Goal: Task Accomplishment & Management: Use online tool/utility

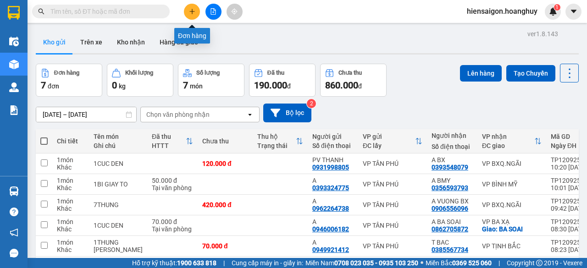
click at [189, 12] on icon "plus" at bounding box center [192, 11] width 6 height 6
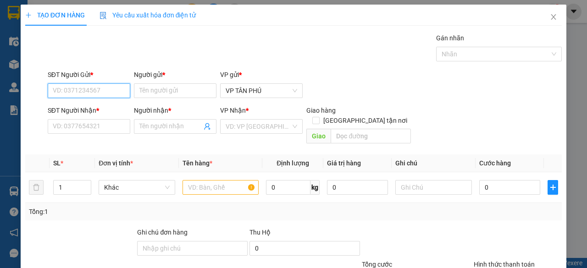
click at [111, 89] on input "SĐT Người Gửi *" at bounding box center [89, 90] width 82 height 15
click at [101, 108] on div "0983734499 - BD" at bounding box center [88, 109] width 71 height 10
type input "0983734499"
type input "BD"
type input "0941388782"
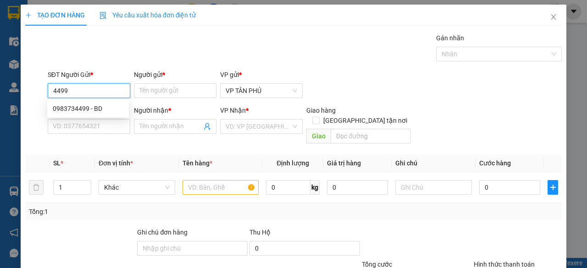
type input "LB"
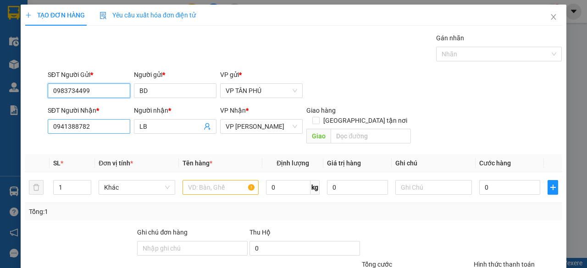
type input "0983734499"
click at [93, 128] on input "0941388782" at bounding box center [89, 126] width 82 height 15
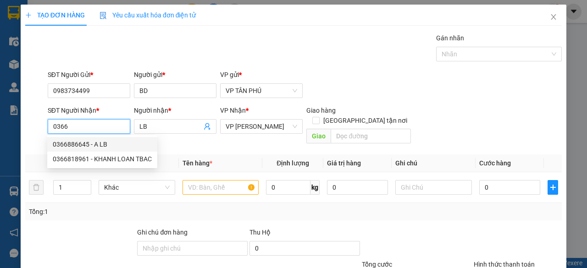
click at [88, 143] on div "0366886645 - A LB" at bounding box center [102, 144] width 99 height 10
type input "0366886645"
type input "A LB"
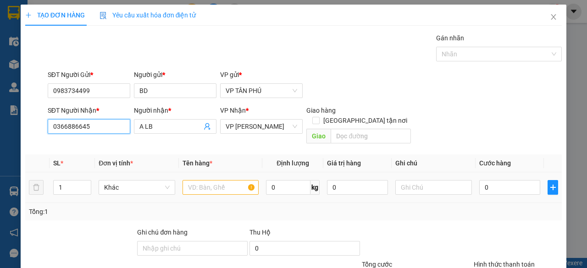
type input "0366886645"
click at [206, 180] on input "text" at bounding box center [220, 187] width 77 height 15
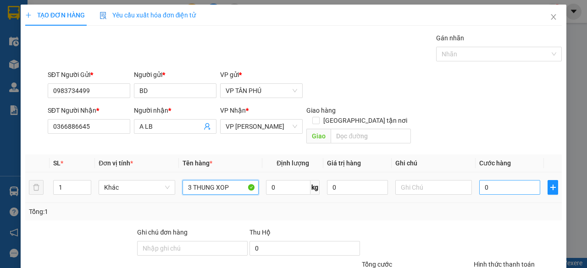
type input "3 THUNG XOP"
click at [487, 180] on input "0" at bounding box center [509, 187] width 61 height 15
type input "4"
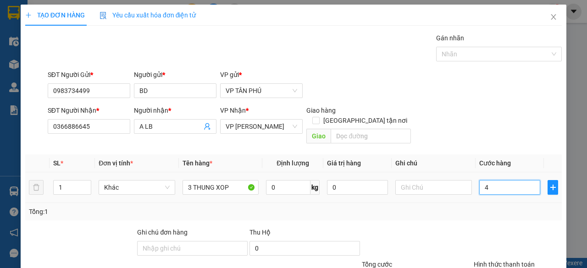
type input "45"
type input "450"
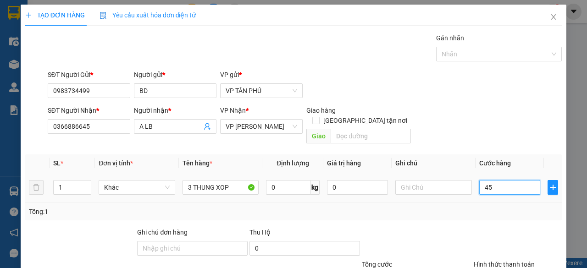
type input "450"
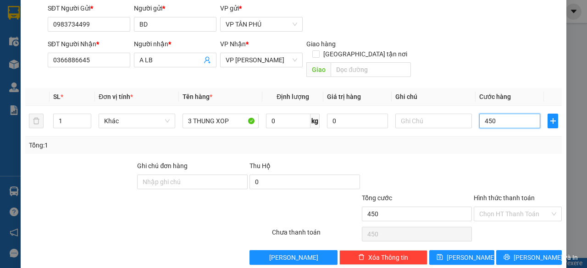
scroll to position [70, 0]
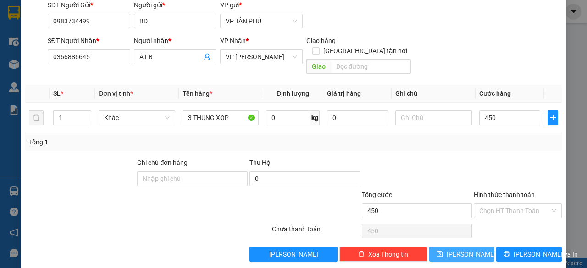
type input "450.000"
click at [483, 247] on button "[PERSON_NAME]" at bounding box center [462, 254] width 66 height 15
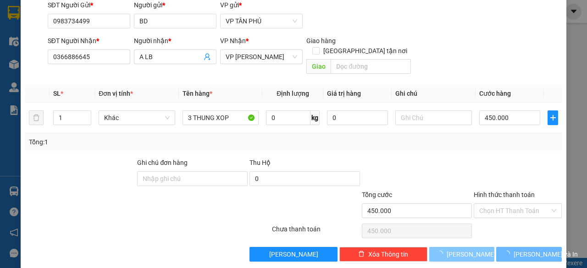
type input "0"
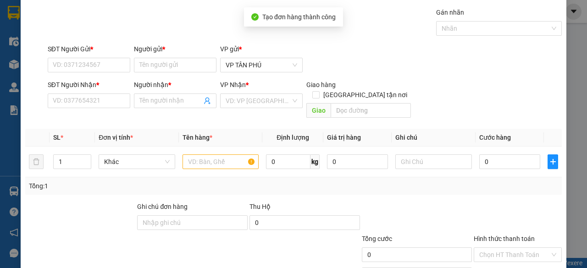
scroll to position [0, 0]
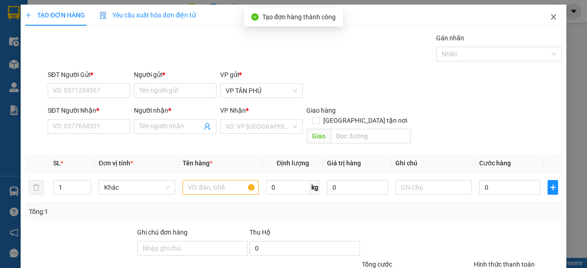
click at [549, 19] on icon "close" at bounding box center [552, 16] width 7 height 7
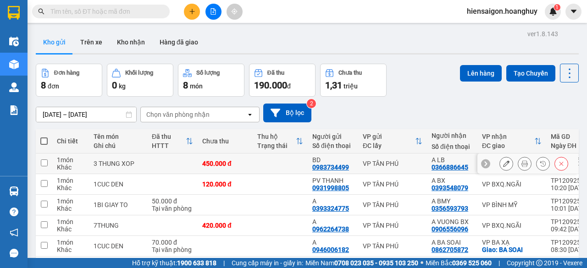
click at [43, 162] on input "checkbox" at bounding box center [44, 162] width 7 height 7
checkbox input "true"
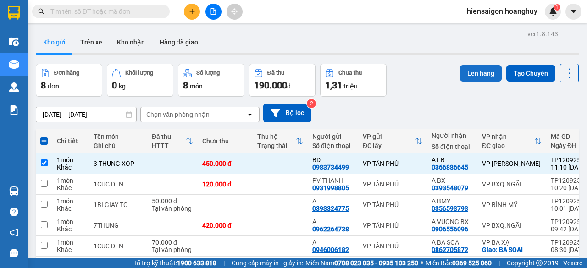
click at [474, 73] on button "Lên hàng" at bounding box center [481, 73] width 42 height 16
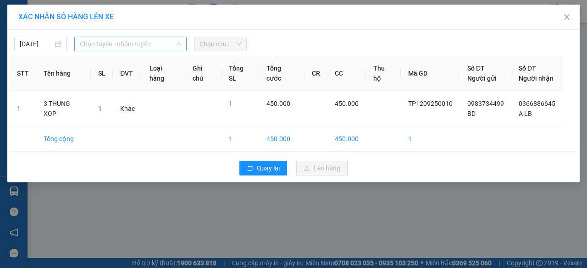
click at [105, 37] on span "Chọn tuyến - nhóm tuyến" at bounding box center [130, 44] width 101 height 14
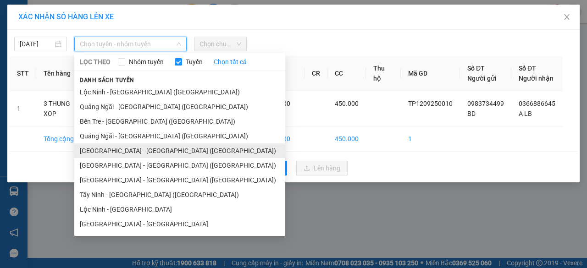
click at [104, 154] on li "[GEOGRAPHIC_DATA] - [GEOGRAPHIC_DATA] ([GEOGRAPHIC_DATA])" at bounding box center [179, 150] width 211 height 15
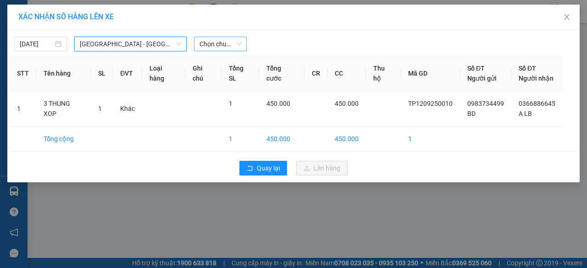
click at [223, 42] on span "Chọn chuyến" at bounding box center [220, 44] width 42 height 14
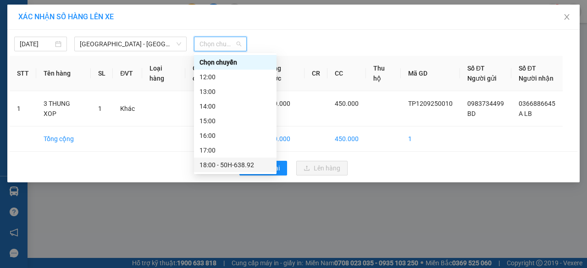
click at [240, 165] on div "18:00 - 50H-638.92" at bounding box center [234, 165] width 71 height 10
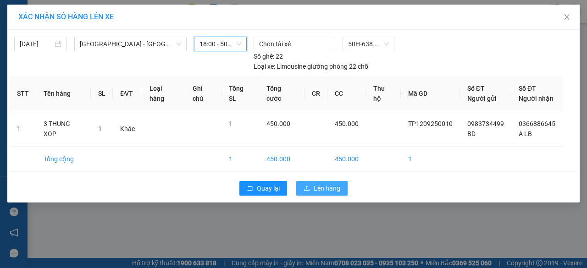
click at [313, 188] on button "Lên hàng" at bounding box center [321, 188] width 51 height 15
